Goal: Information Seeking & Learning: Learn about a topic

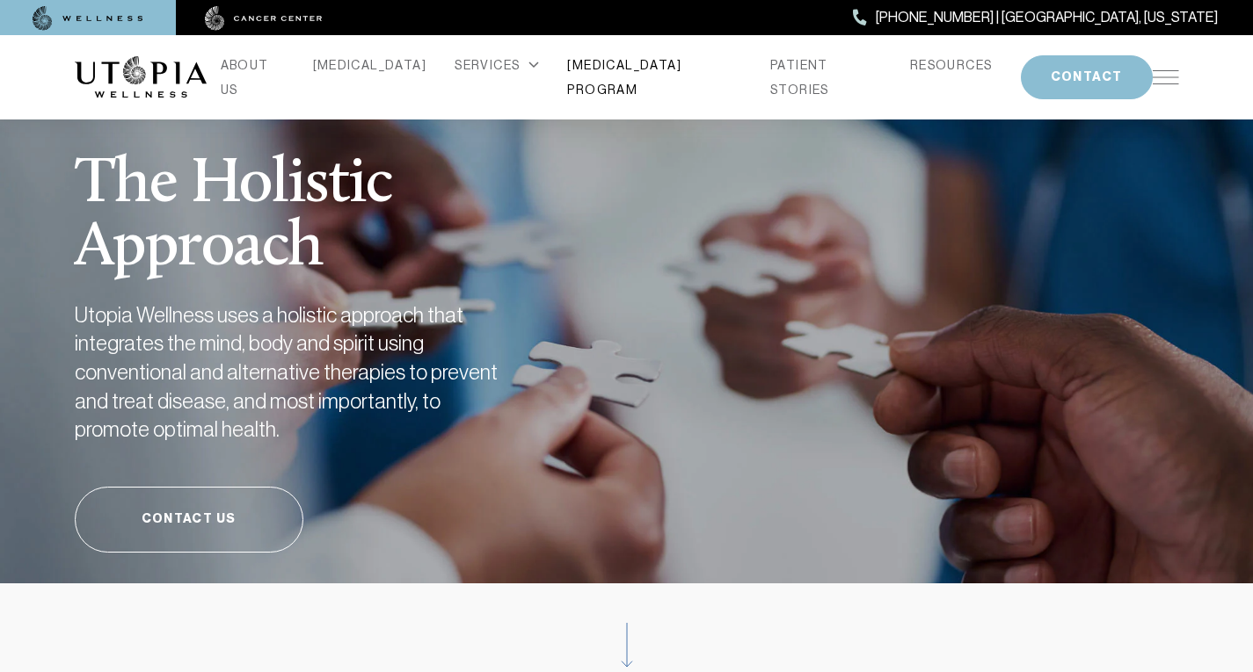
click at [637, 77] on link "[MEDICAL_DATA] PROGRAM" at bounding box center [654, 77] width 175 height 49
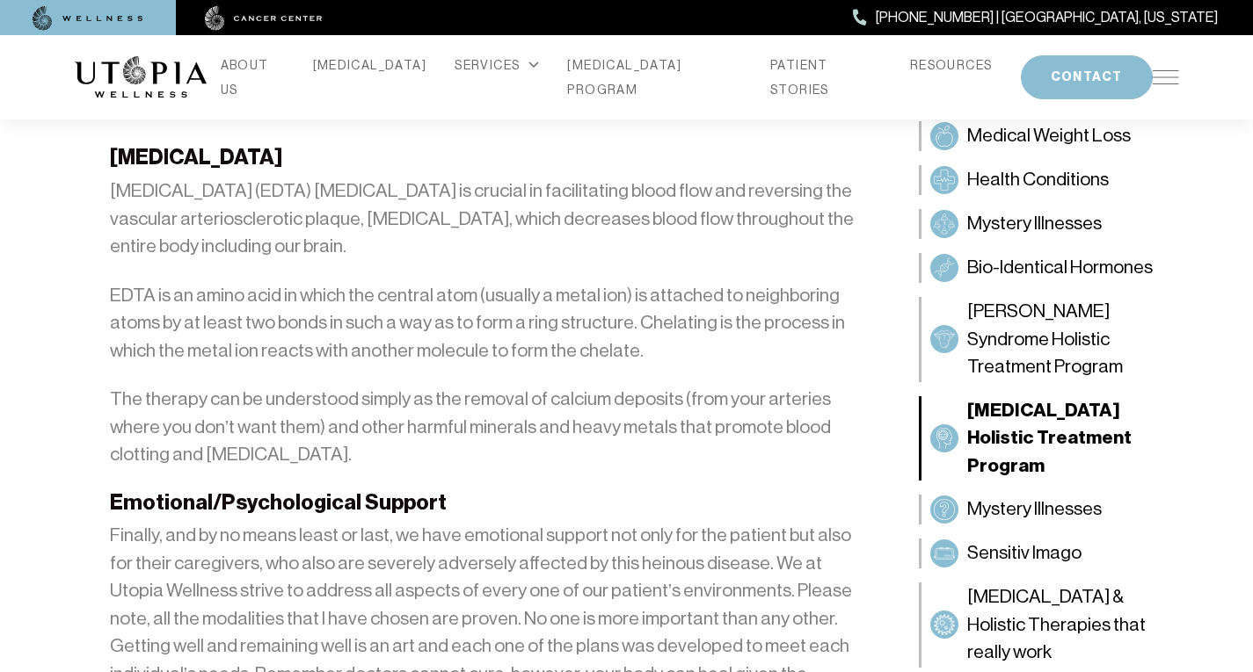
scroll to position [4622, 0]
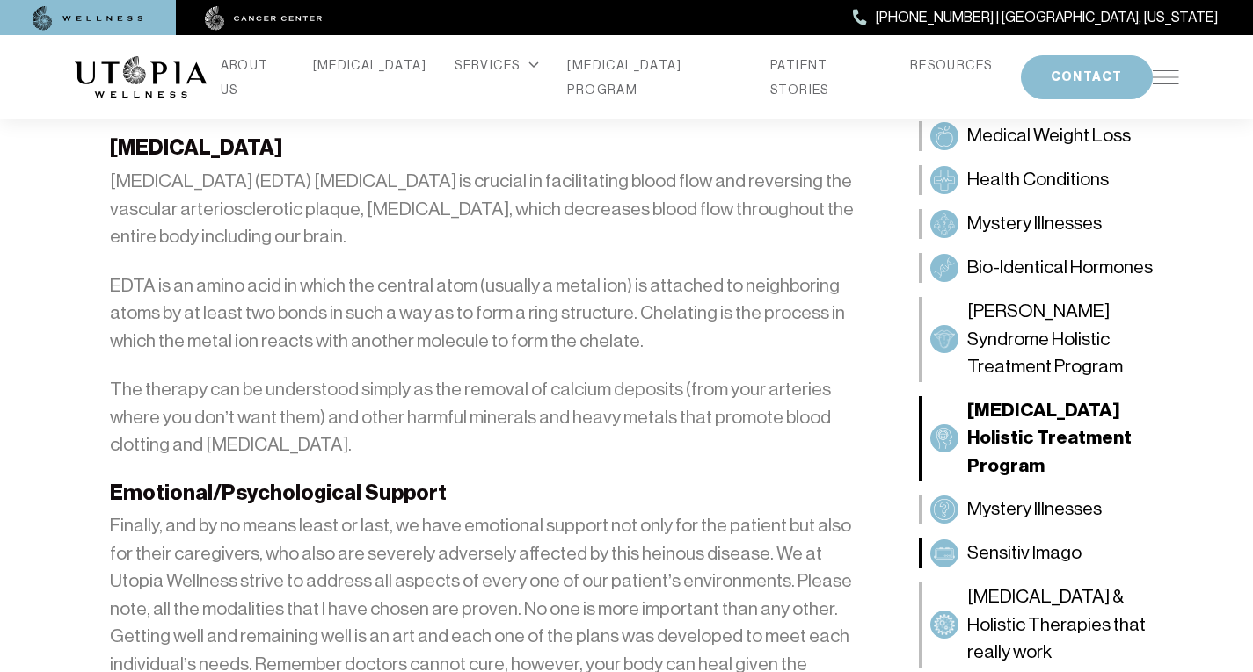
click at [1051, 540] on span "Sensitiv Imago" at bounding box center [1024, 554] width 114 height 28
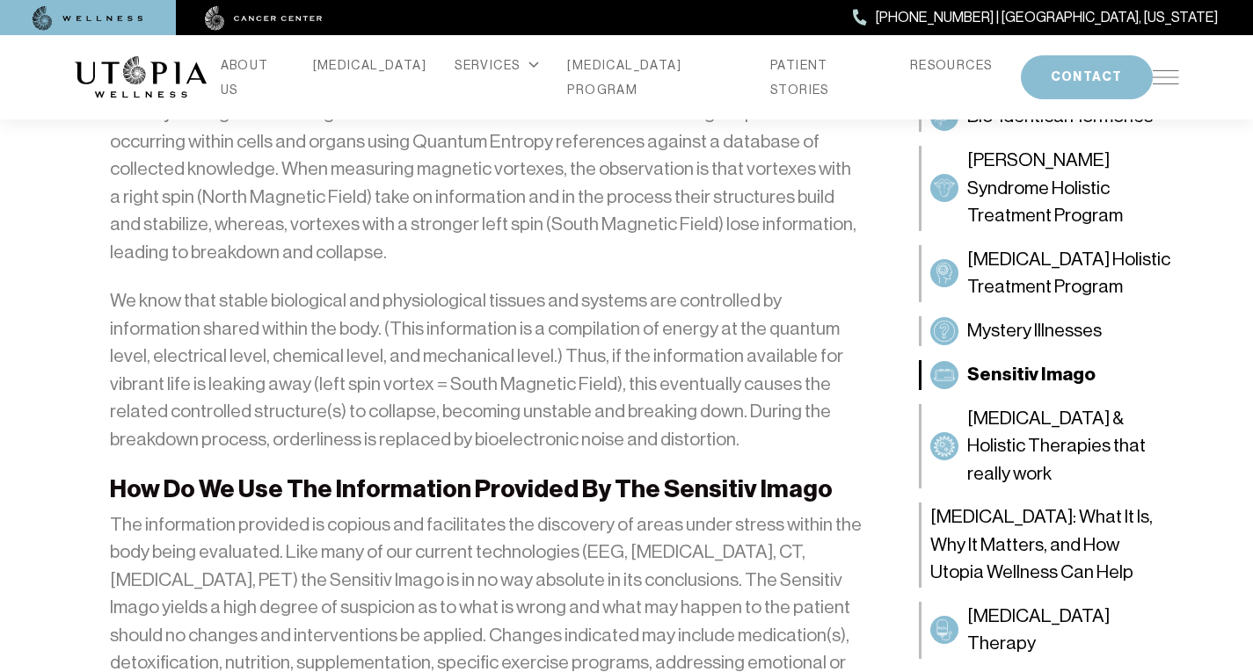
scroll to position [2795, 0]
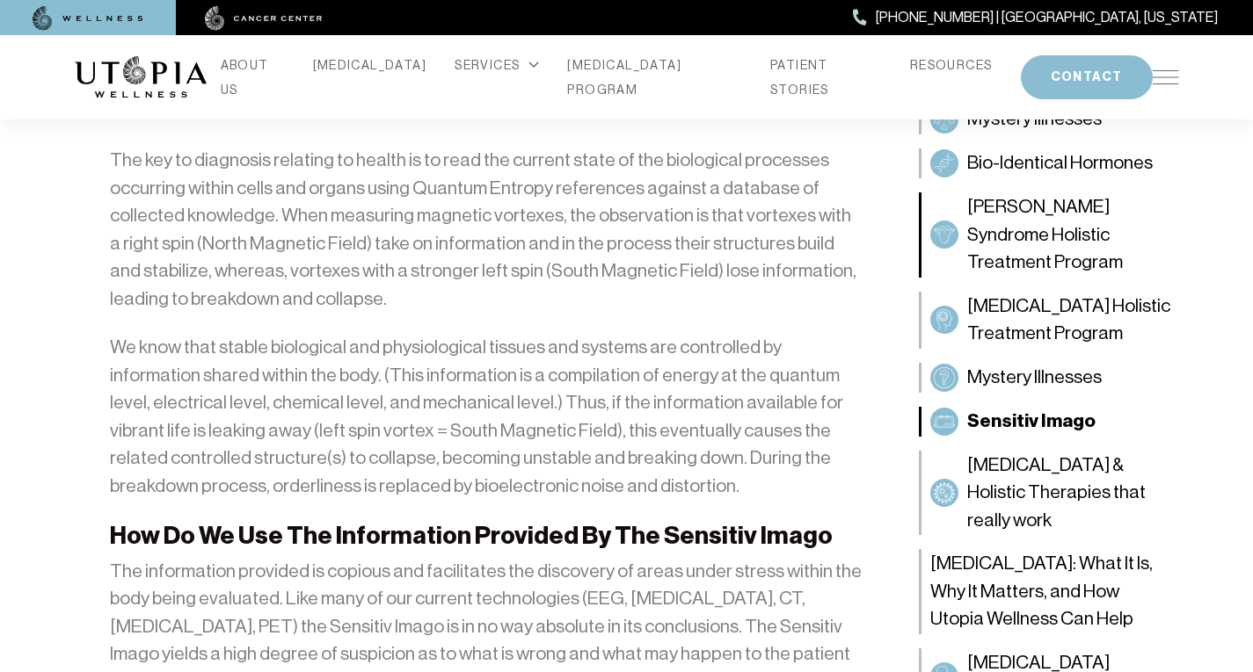
click at [1095, 263] on span "[PERSON_NAME] Syndrome Holistic Treatment Program" at bounding box center [1068, 235] width 203 height 84
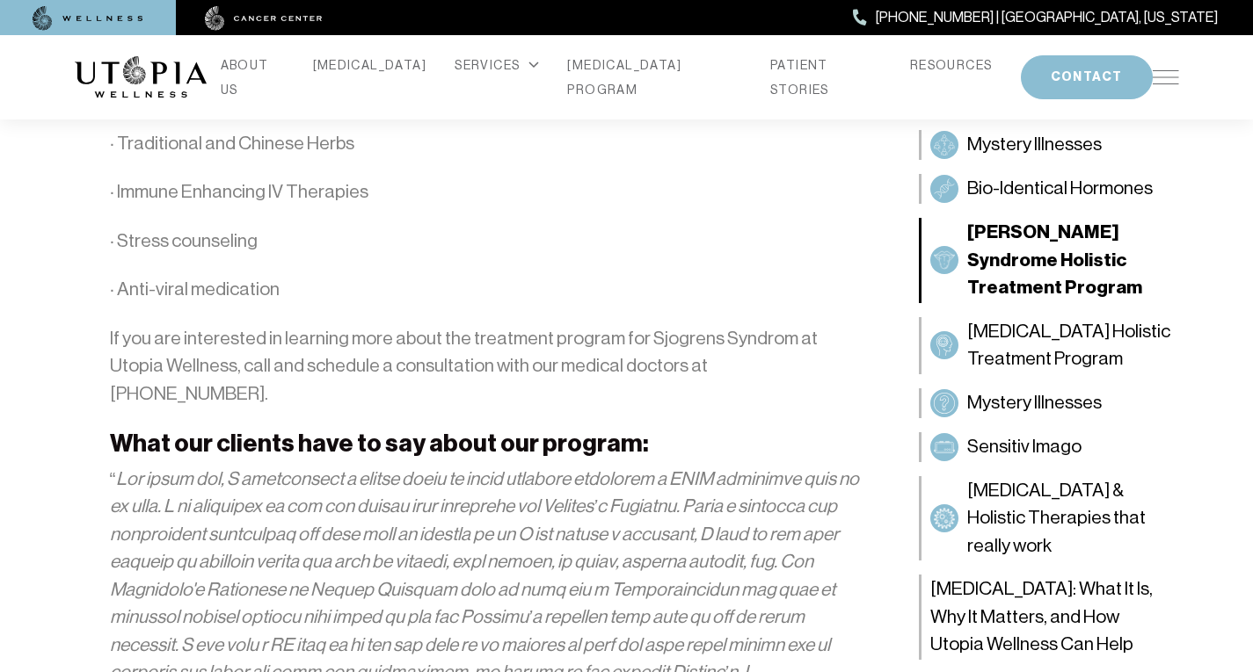
scroll to position [3903, 0]
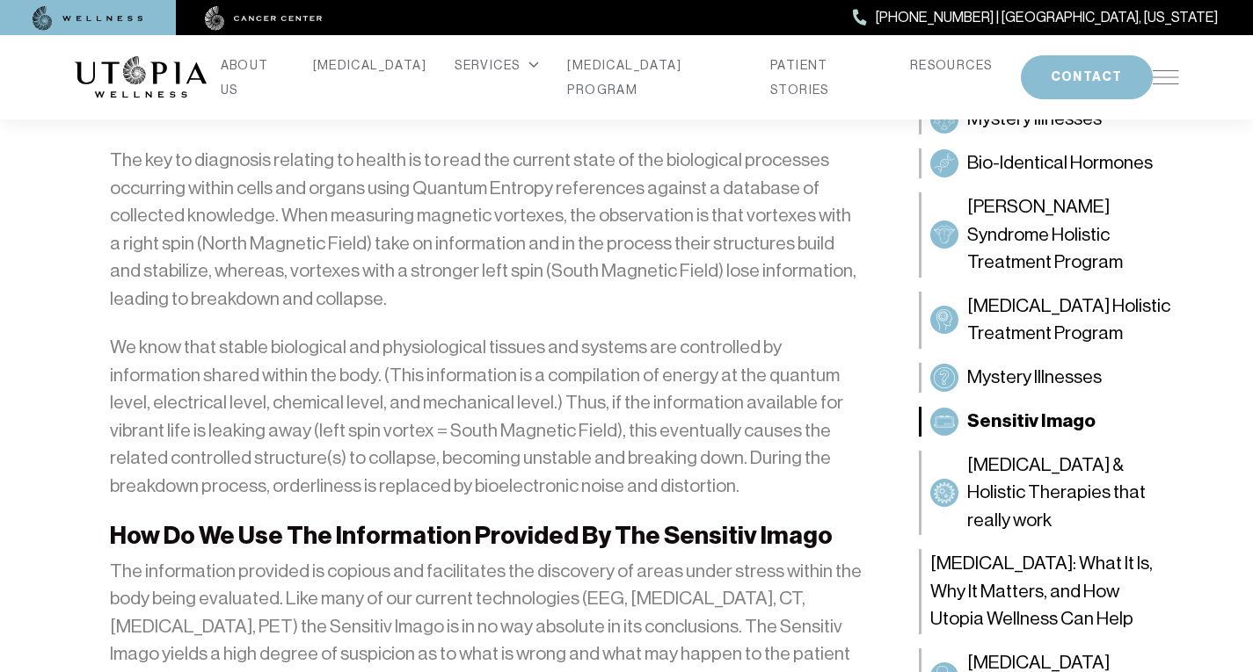
scroll to position [2795, 0]
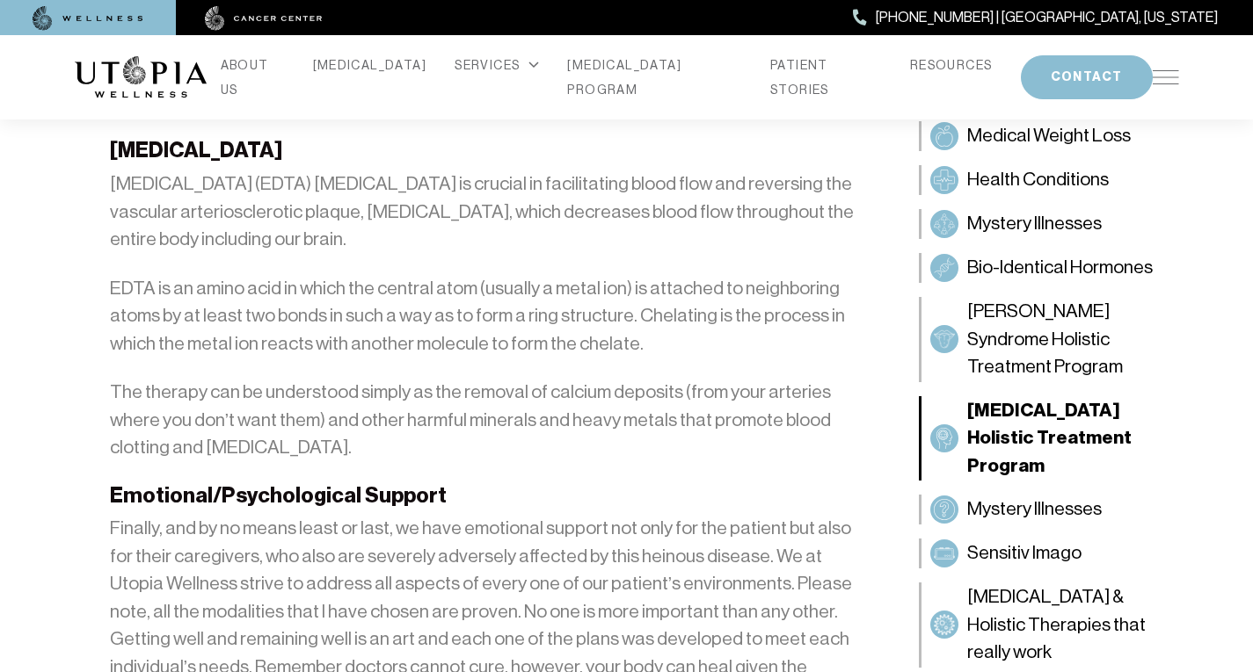
scroll to position [4622, 0]
